Goal: Task Accomplishment & Management: Complete application form

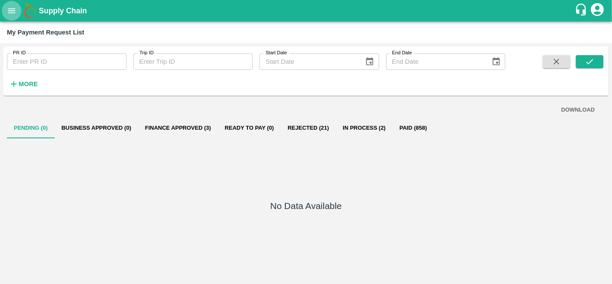
click at [14, 11] on icon "open drawer" at bounding box center [11, 10] width 7 height 5
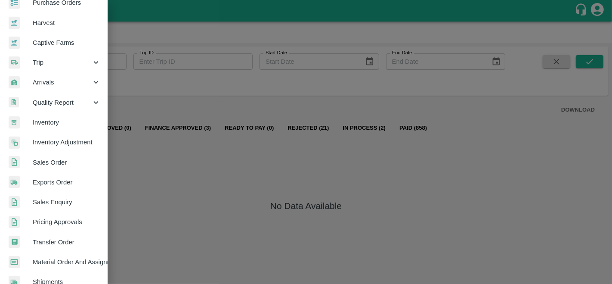
scroll to position [52, 0]
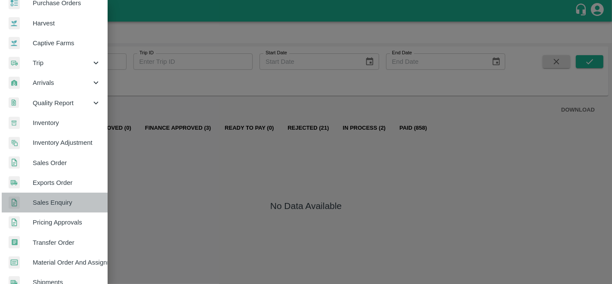
click at [58, 205] on span "Sales Enquiry" at bounding box center [67, 202] width 68 height 9
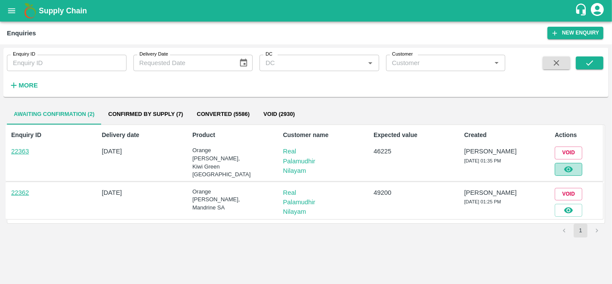
click at [569, 165] on icon "button" at bounding box center [568, 169] width 9 height 9
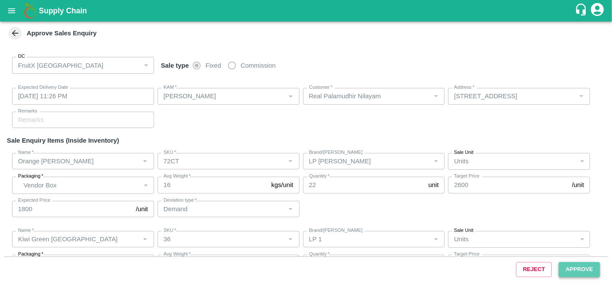
click at [577, 267] on button "Approve" at bounding box center [579, 269] width 41 height 15
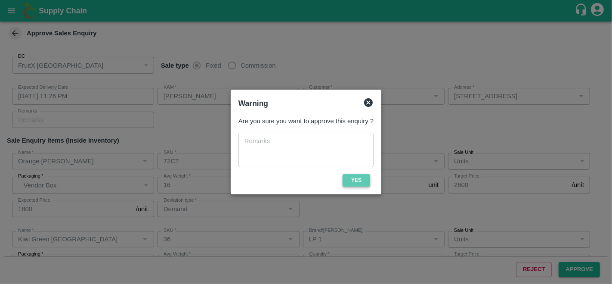
click at [364, 177] on button "Yes" at bounding box center [357, 180] width 28 height 12
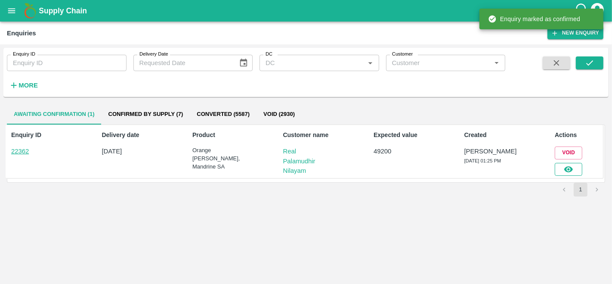
click at [566, 168] on icon "button" at bounding box center [569, 169] width 9 height 6
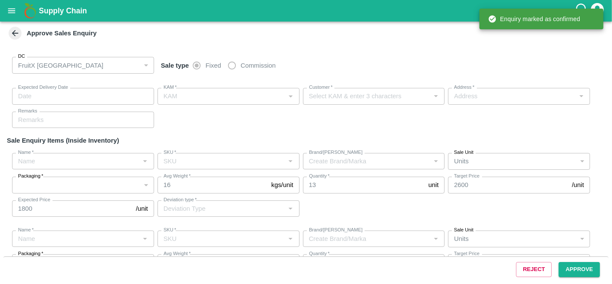
type input "[DATE] 11:03 PM"
type input "[PERSON_NAME]"
type input "Real Palamudhir Nilayam"
type input "[STREET_ADDRESS]"
type input "Orange [PERSON_NAME]"
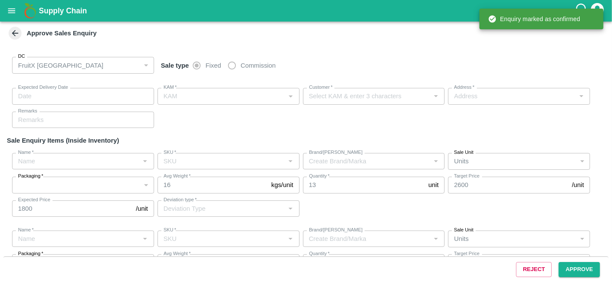
type input "72CT"
type input "LP LIMPOPO"
type input "Demand"
type input "Orange [PERSON_NAME]"
type input "88CT"
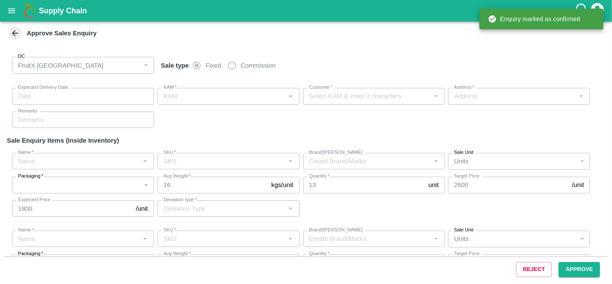
type input "LP LIMPOPO"
type input "Demand"
type input "Orange [PERSON_NAME]"
type input "72CT"
type input "LP [PERSON_NAME]"
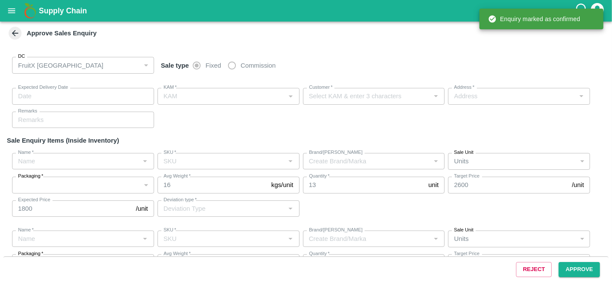
type input "Demand"
type input "Mandrine SA"
type input "Size 3"
type input "LP"
type input "Demand"
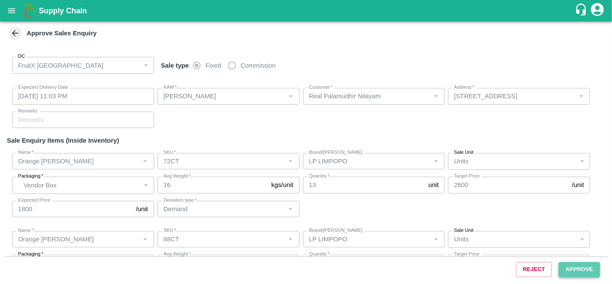
click at [574, 274] on button "Approve" at bounding box center [579, 269] width 41 height 15
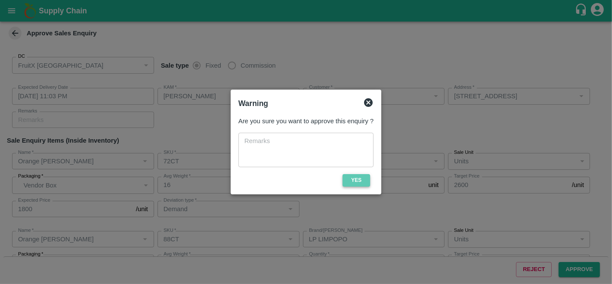
click at [358, 182] on button "Yes" at bounding box center [357, 180] width 28 height 12
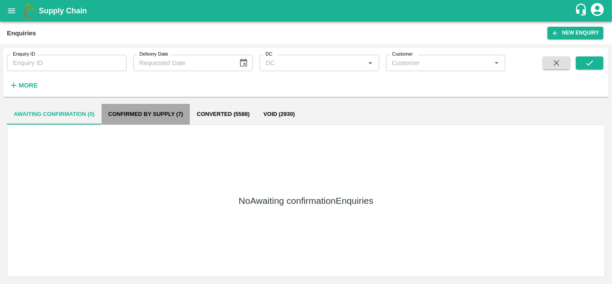
click at [164, 115] on button "Confirmed by supply (7)" at bounding box center [146, 114] width 89 height 21
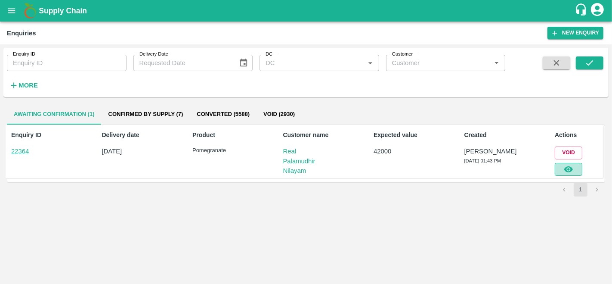
click at [569, 170] on icon "button" at bounding box center [568, 169] width 9 height 9
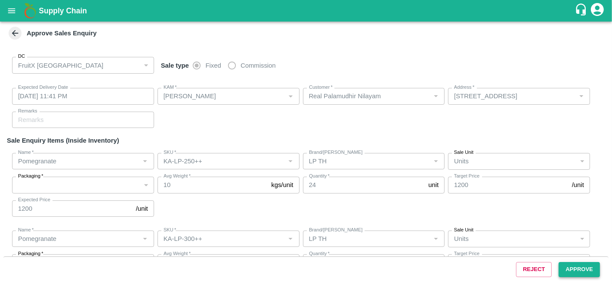
click at [572, 266] on button "Approve" at bounding box center [579, 269] width 41 height 15
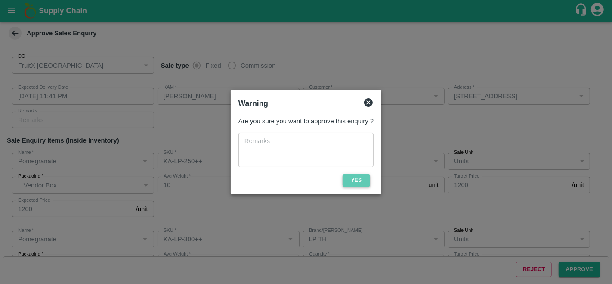
click at [359, 180] on button "Yes" at bounding box center [357, 180] width 28 height 12
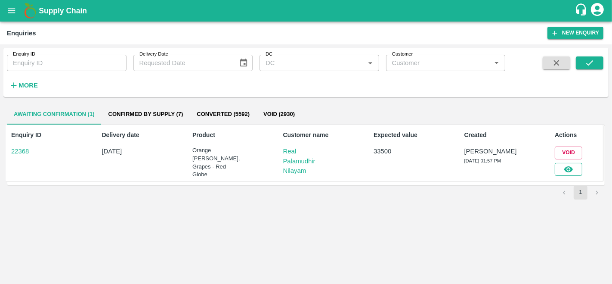
click at [569, 168] on icon "button" at bounding box center [569, 169] width 9 height 6
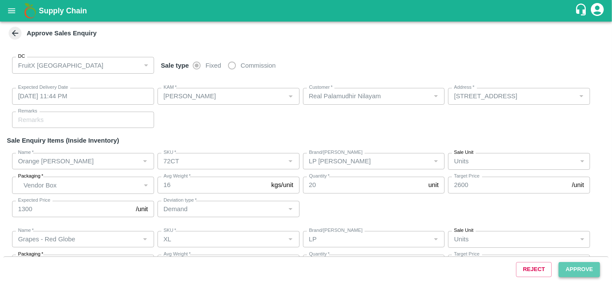
click at [581, 272] on button "Approve" at bounding box center [579, 269] width 41 height 15
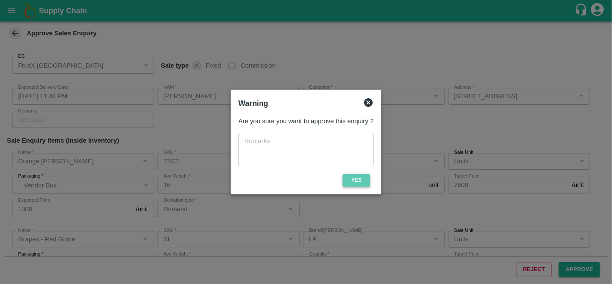
click at [358, 186] on button "Yes" at bounding box center [357, 180] width 28 height 12
